Goal: Task Accomplishment & Management: Use online tool/utility

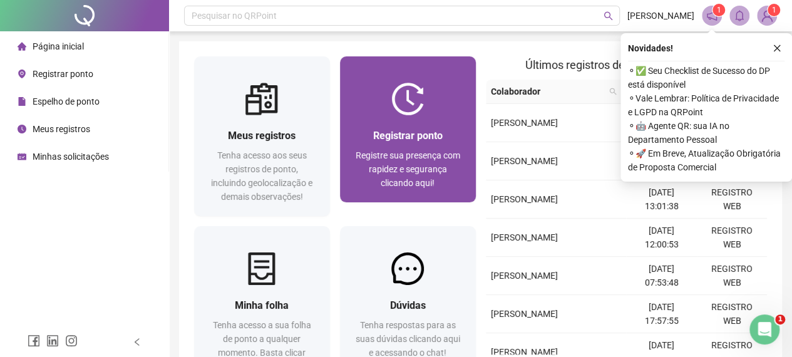
click at [423, 108] on img at bounding box center [407, 99] width 33 height 33
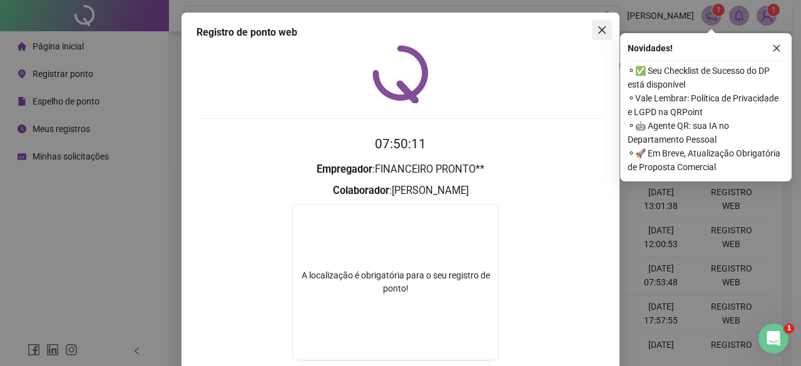
click at [599, 32] on icon "close" at bounding box center [603, 30] width 8 height 8
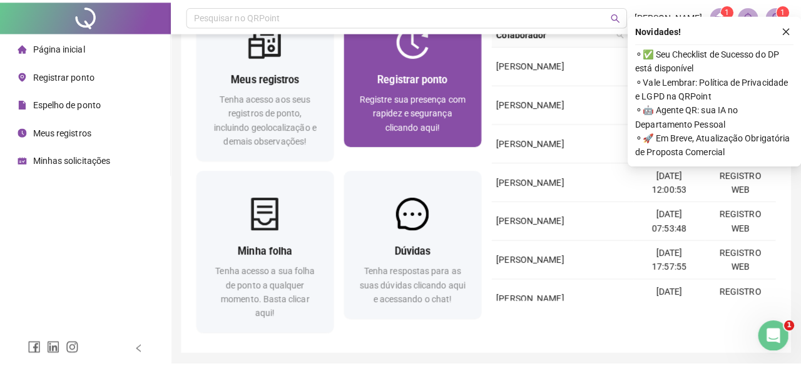
scroll to position [40, 0]
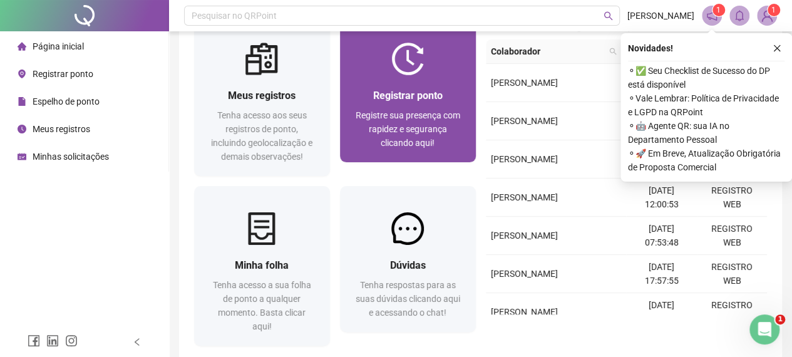
click at [409, 121] on div "Registre sua presença com rapidez e segurança clicando aqui!" at bounding box center [408, 128] width 106 height 41
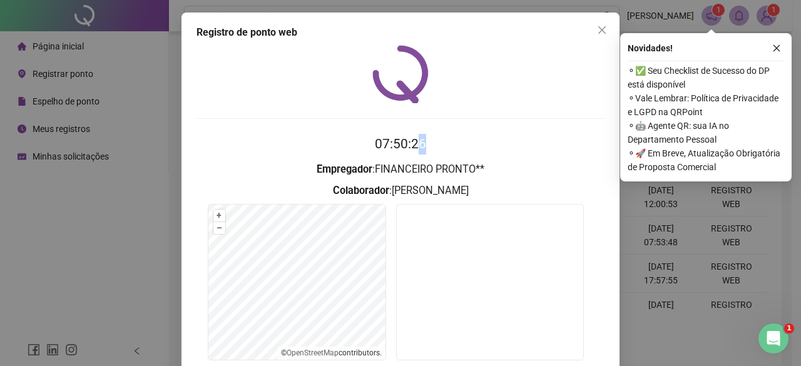
click at [433, 127] on div "07:50:26 Empregador : FINANCEIRO PRONTO** Colaborador : [PERSON_NAME] + – ⇧ › ©…" at bounding box center [401, 239] width 408 height 389
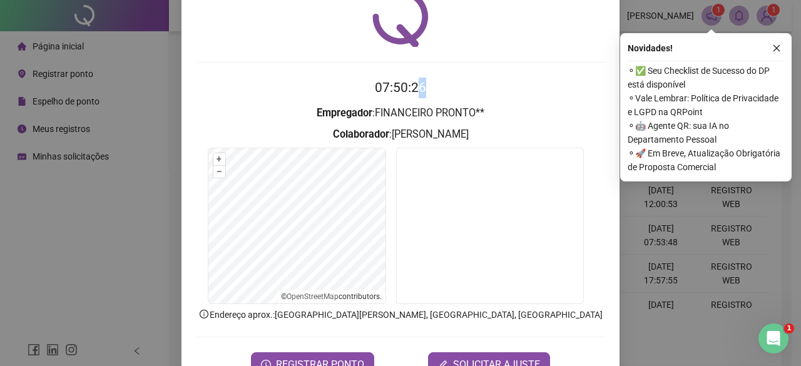
scroll to position [94, 0]
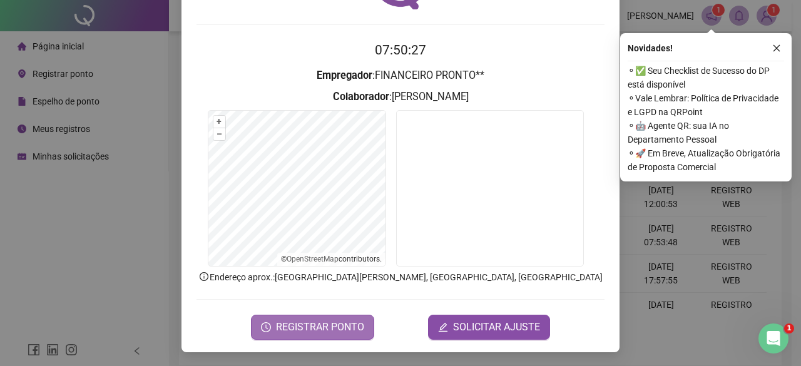
click at [321, 321] on span "REGISTRAR PONTO" at bounding box center [320, 327] width 88 height 15
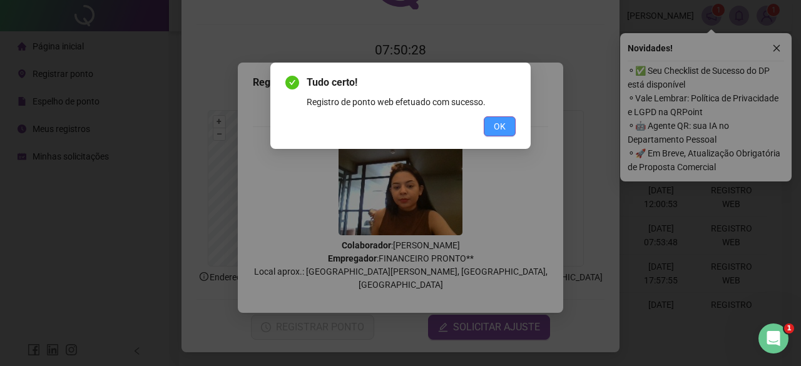
click at [515, 123] on div "Tudo certo! Registro de ponto web efetuado com sucesso. OK" at bounding box center [400, 106] width 260 height 86
click at [505, 125] on span "OK" at bounding box center [500, 127] width 12 height 14
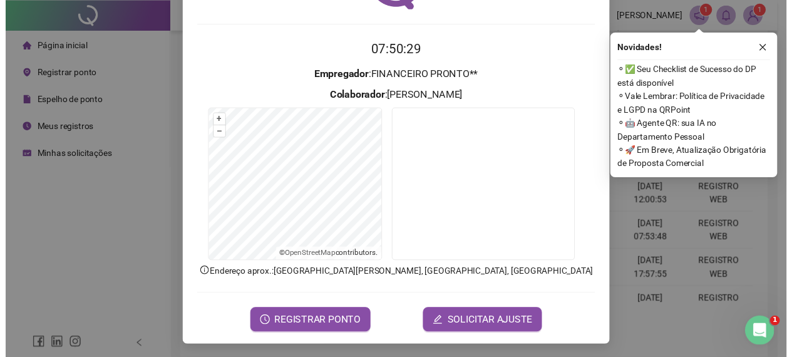
scroll to position [0, 0]
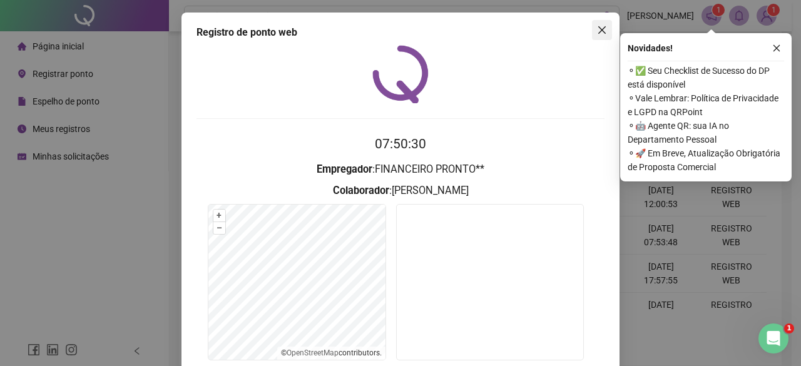
drag, startPoint x: 612, startPoint y: 29, endPoint x: 605, endPoint y: 31, distance: 7.7
click at [610, 30] on div "Registro de ponto web 07:50:30 Empregador : FINANCEIRO PRONTO** Colaborador : […" at bounding box center [401, 230] width 438 height 434
click at [599, 31] on icon "close" at bounding box center [603, 30] width 8 height 8
